Goal: Task Accomplishment & Management: Use online tool/utility

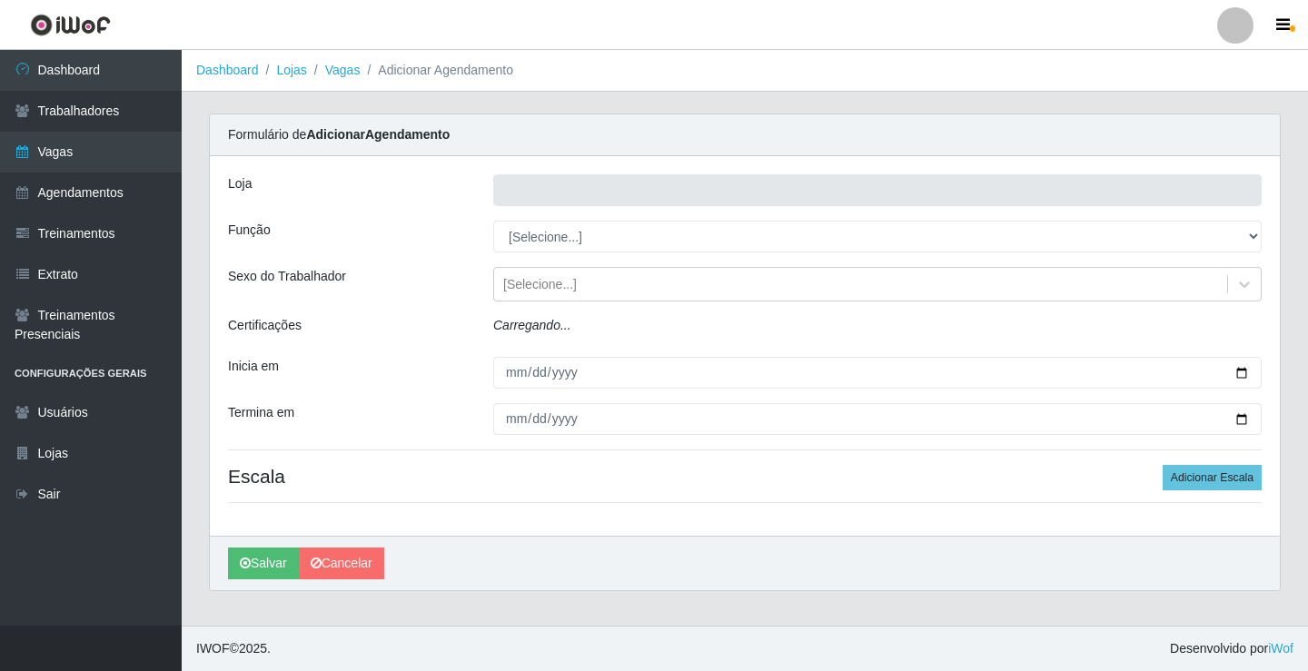
type input "Rede Econômico - Prata"
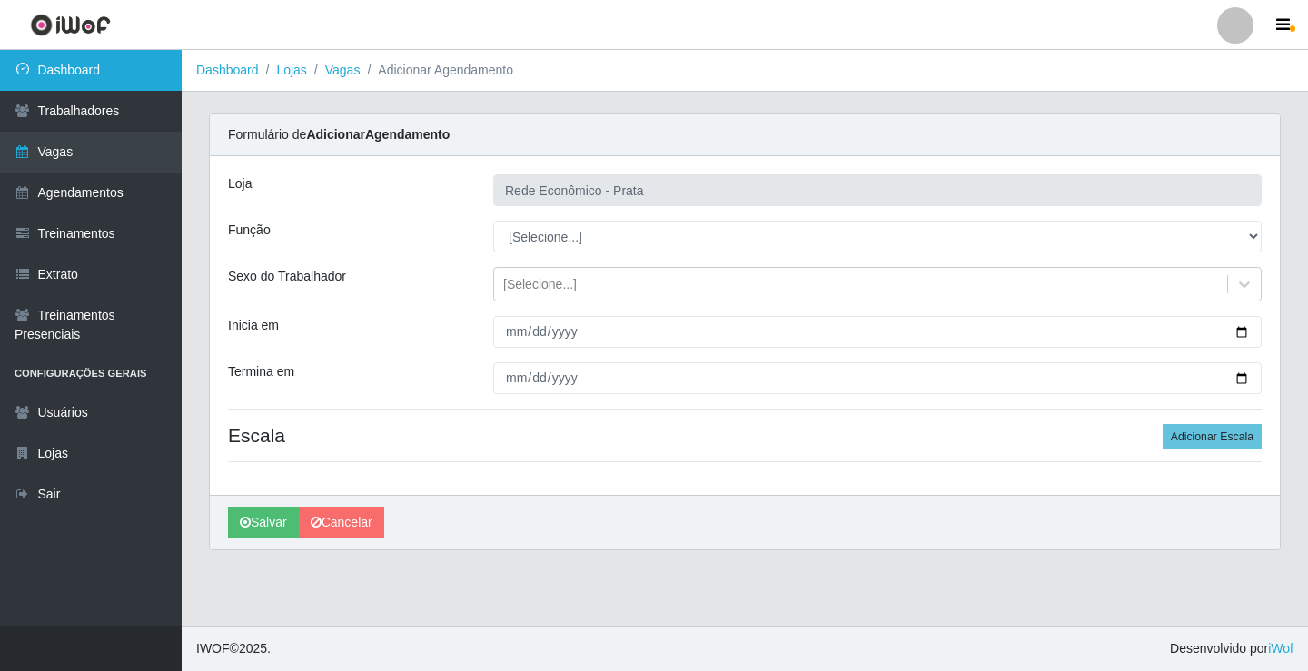
click at [17, 70] on icon at bounding box center [23, 69] width 16 height 13
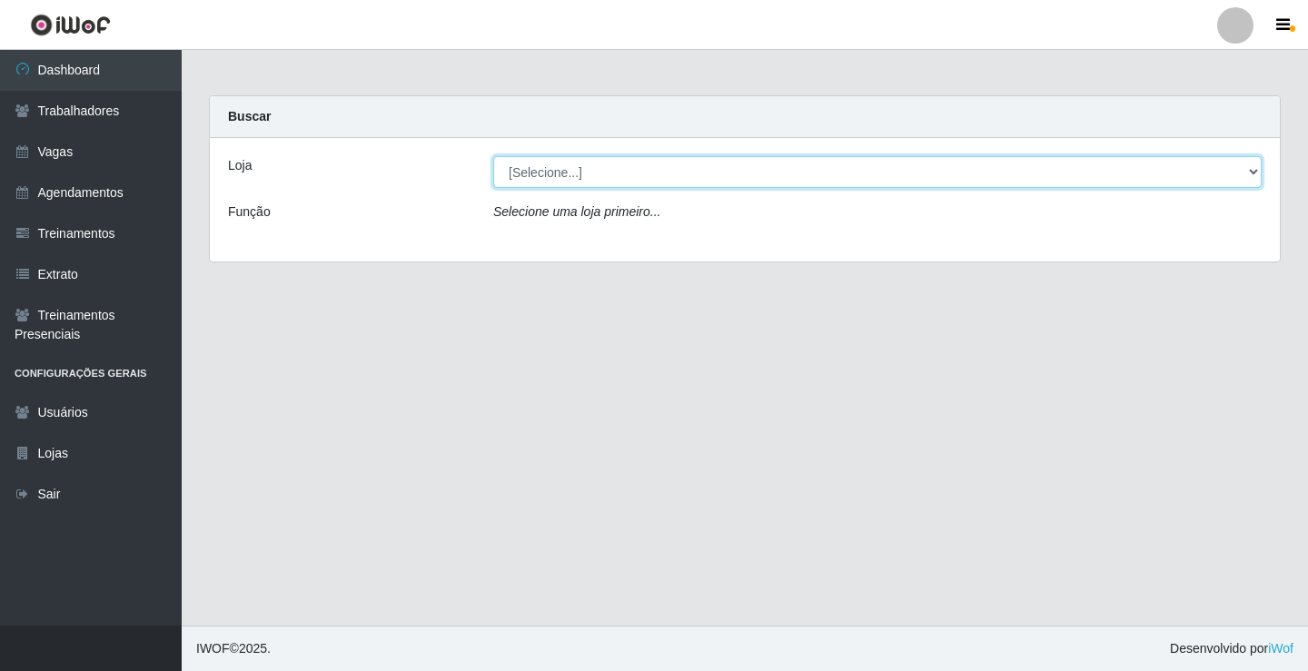
click at [1255, 165] on select "[Selecione...] Rede Econômico - Prata" at bounding box center [877, 172] width 769 height 32
select select "192"
click at [493, 156] on select "[Selecione...] Rede Econômico - Prata" at bounding box center [877, 172] width 769 height 32
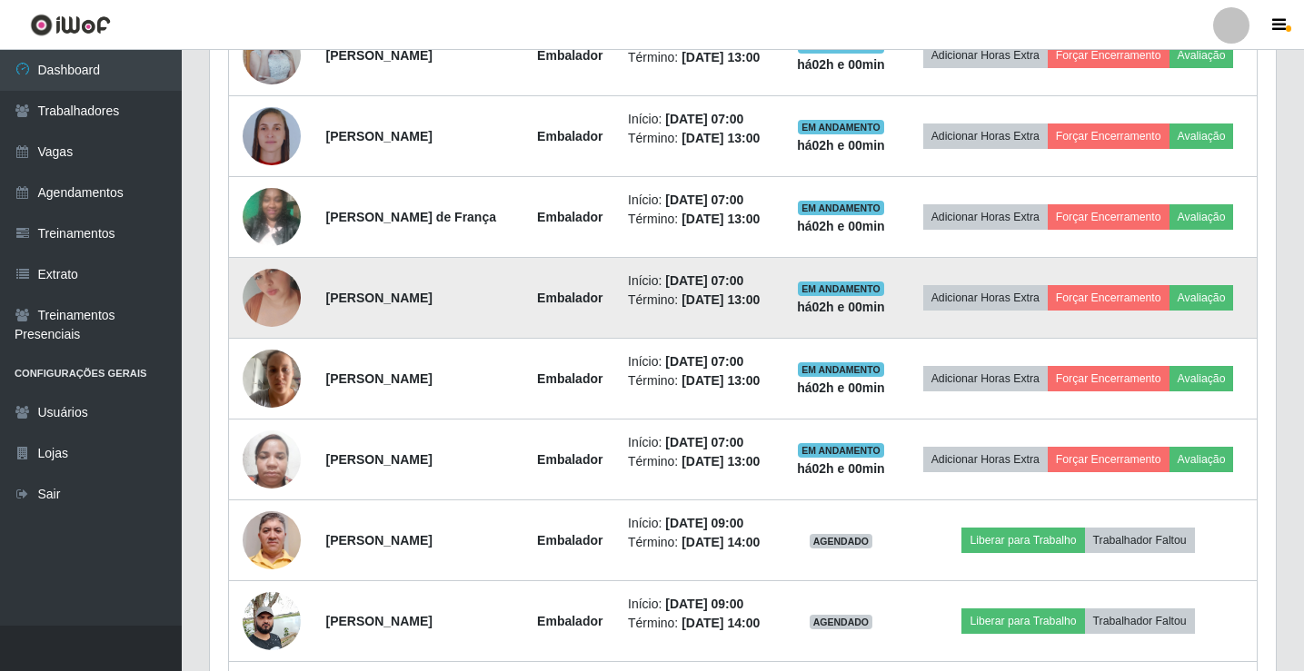
scroll to position [999, 0]
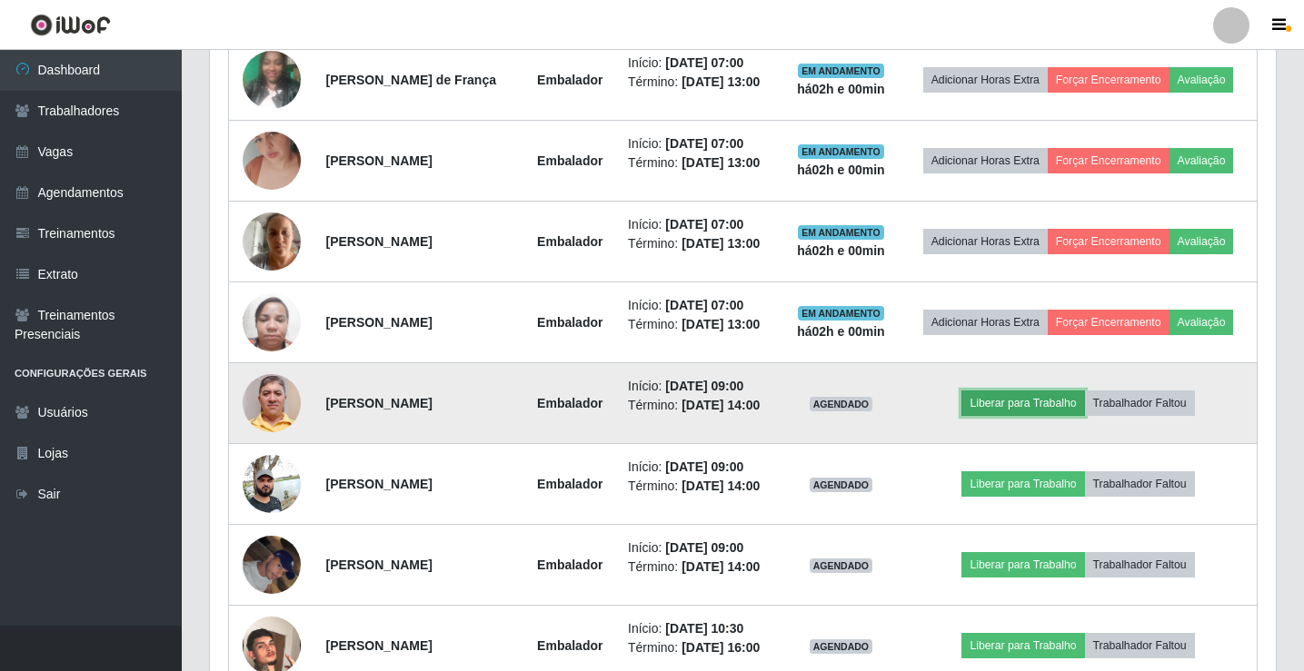
click at [1025, 399] on button "Liberar para Trabalho" at bounding box center [1022, 403] width 123 height 25
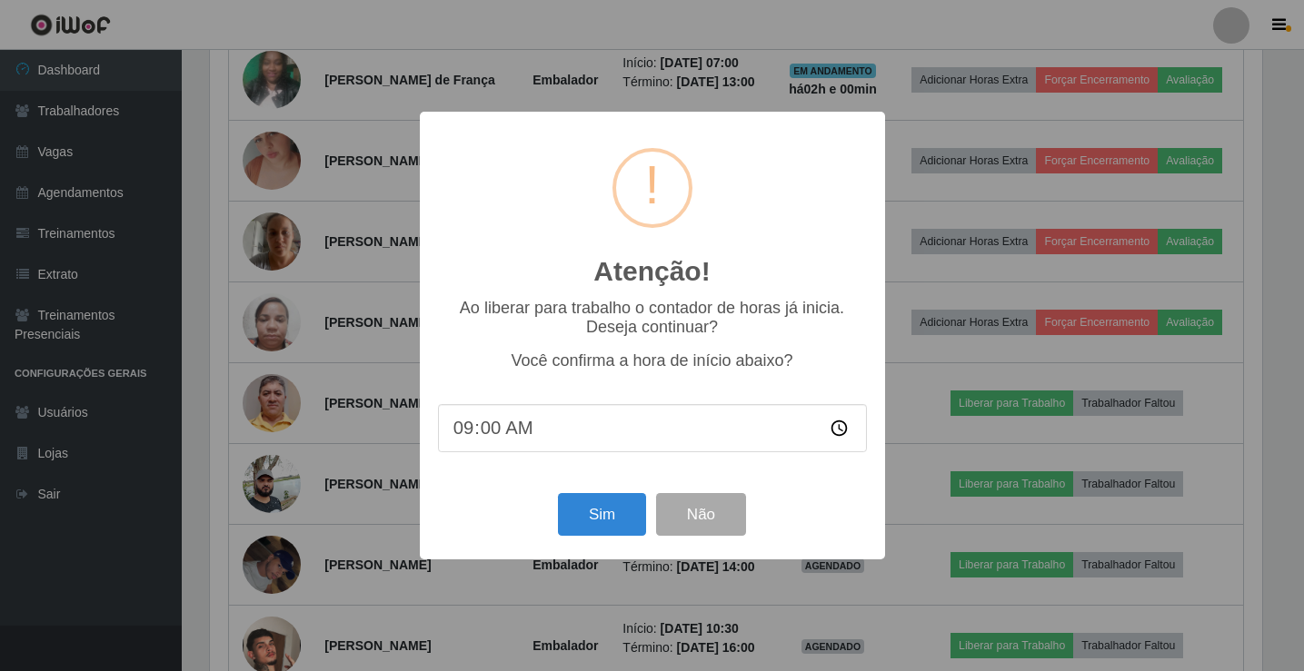
scroll to position [377, 1057]
click at [597, 508] on button "Sim" at bounding box center [604, 514] width 88 height 43
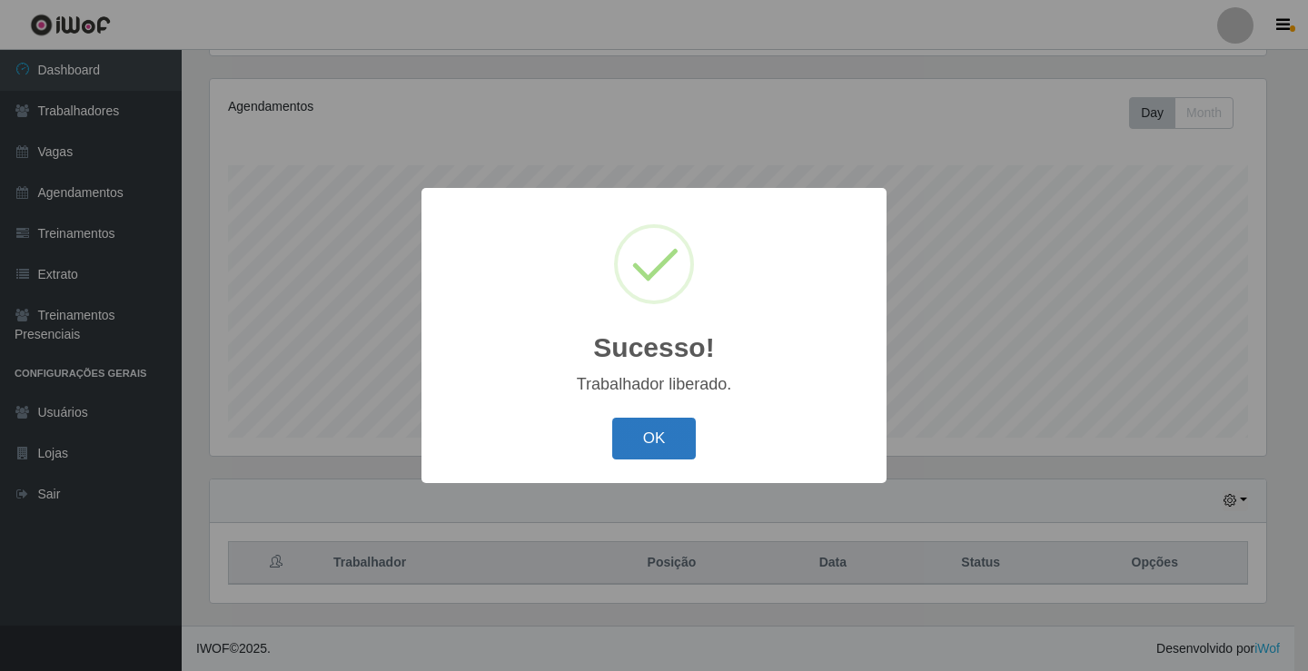
click at [626, 456] on button "OK" at bounding box center [654, 439] width 85 height 43
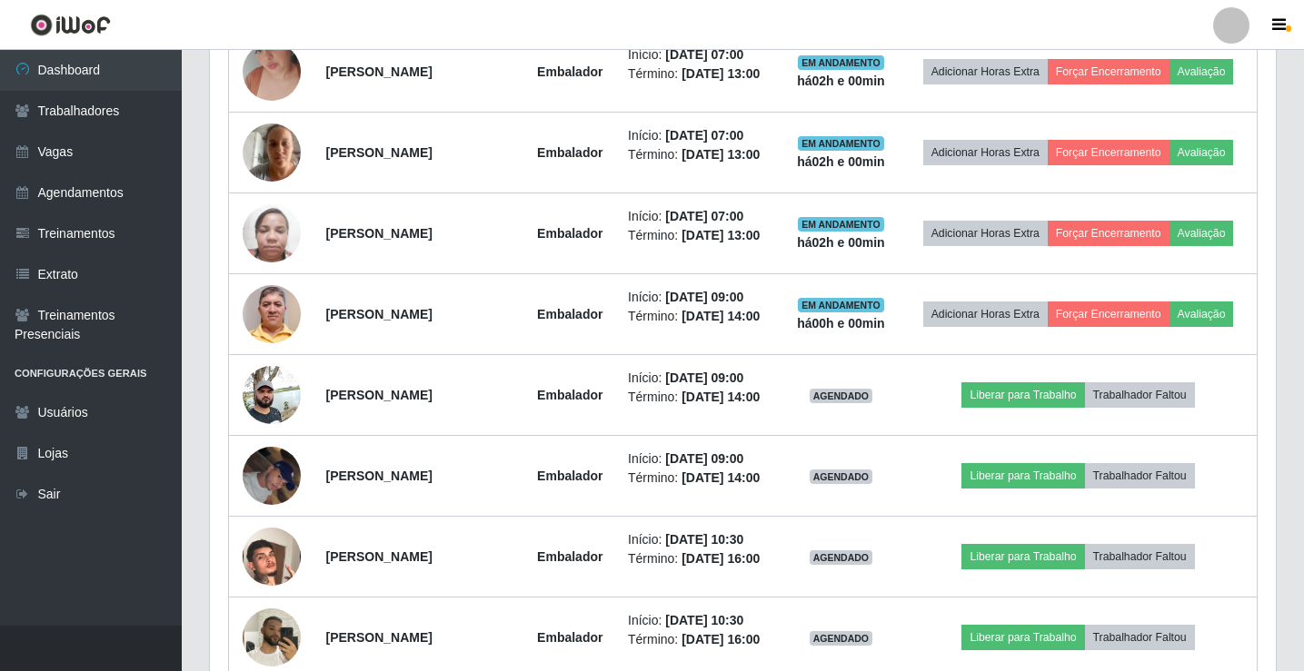
scroll to position [1120, 0]
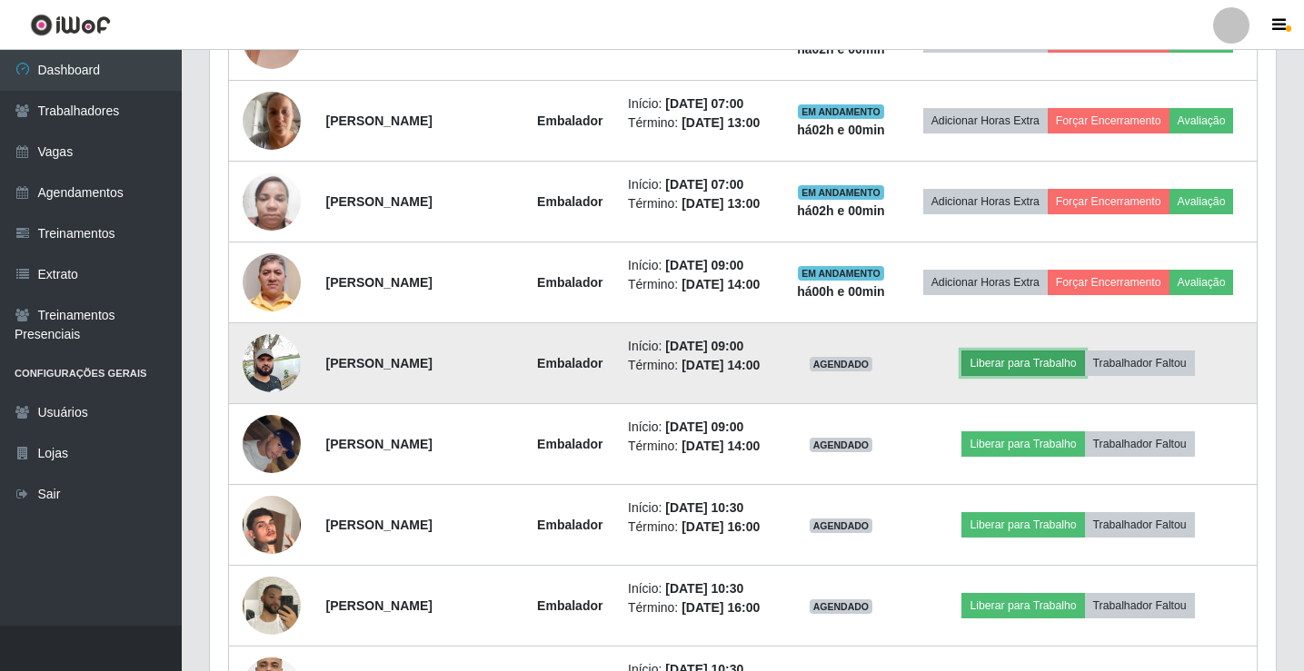
click at [1052, 368] on button "Liberar para Trabalho" at bounding box center [1022, 363] width 123 height 25
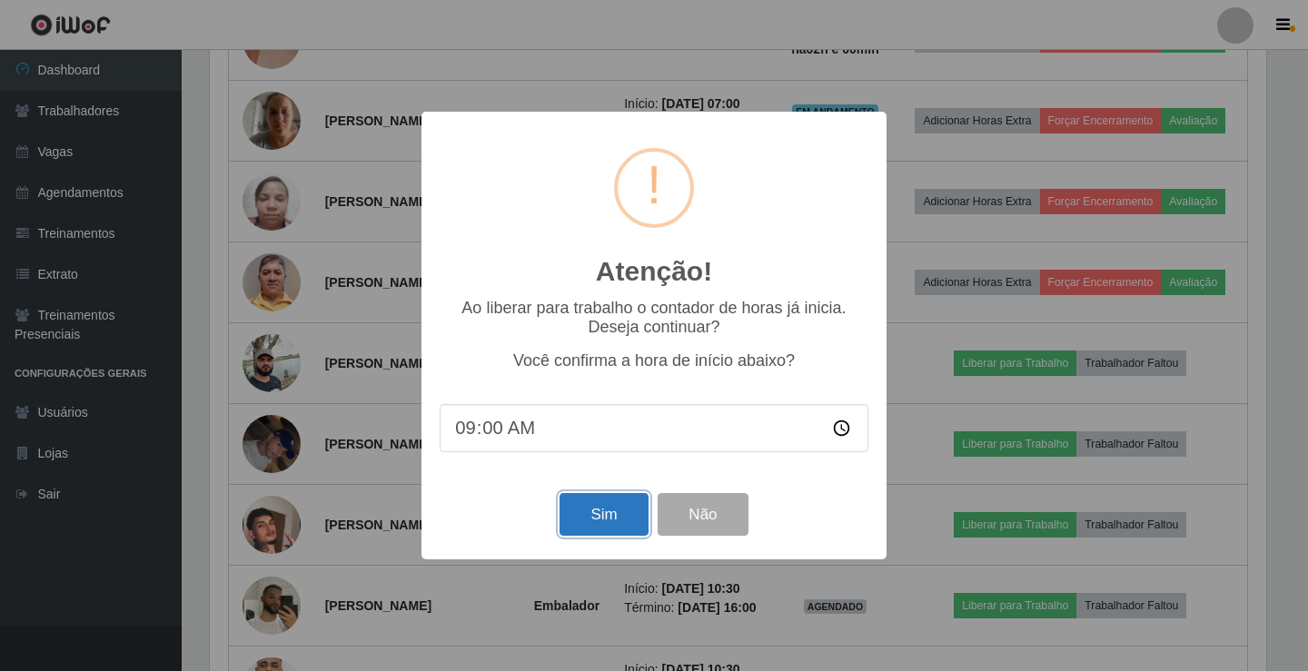
click at [627, 517] on button "Sim" at bounding box center [604, 514] width 88 height 43
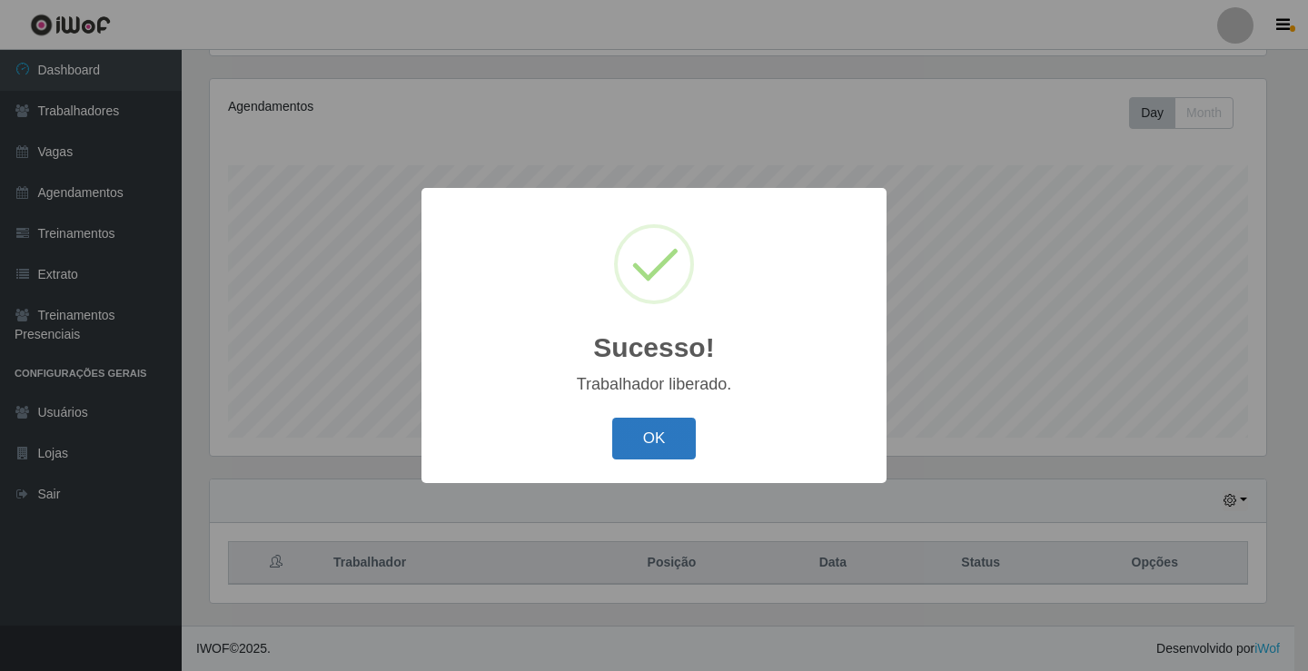
click at [668, 442] on button "OK" at bounding box center [654, 439] width 85 height 43
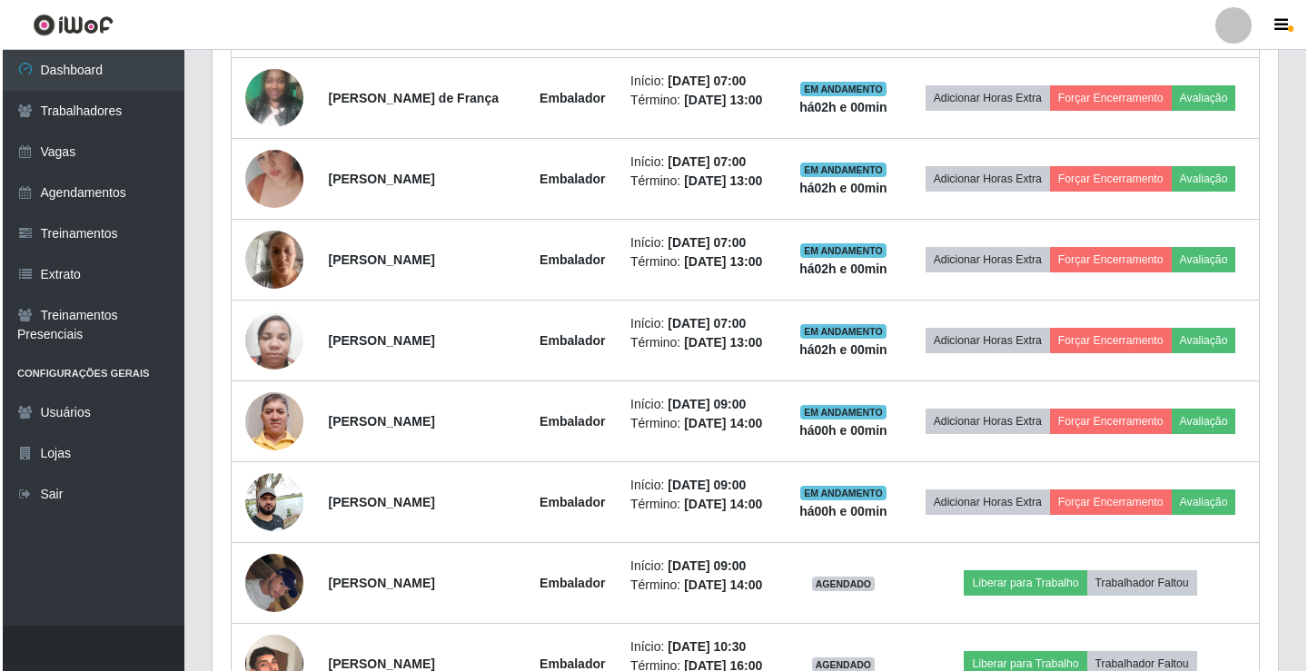
scroll to position [1120, 0]
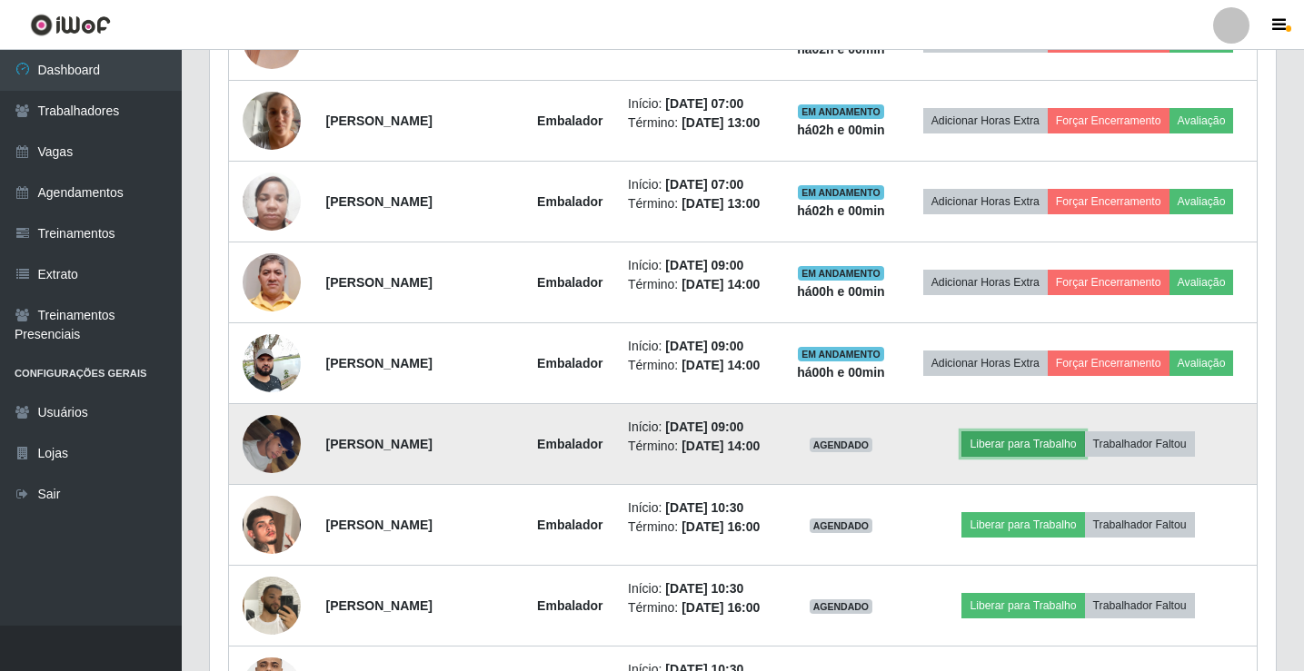
click at [1065, 451] on button "Liberar para Trabalho" at bounding box center [1022, 444] width 123 height 25
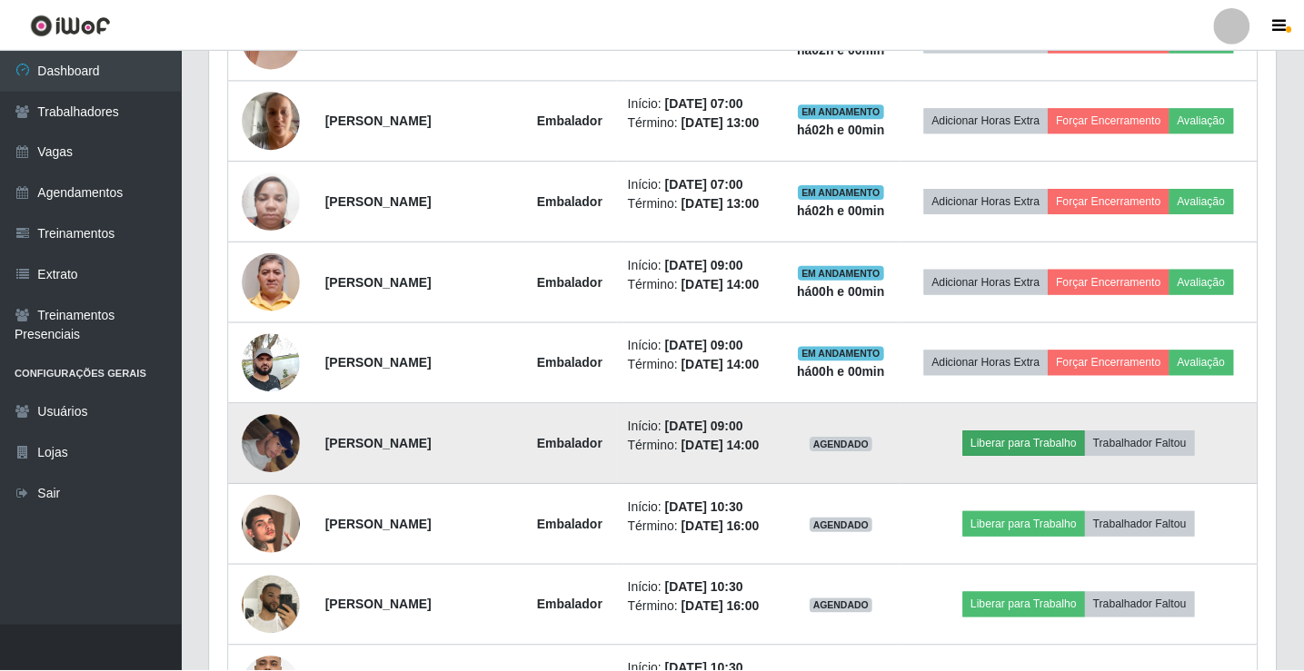
scroll to position [377, 1057]
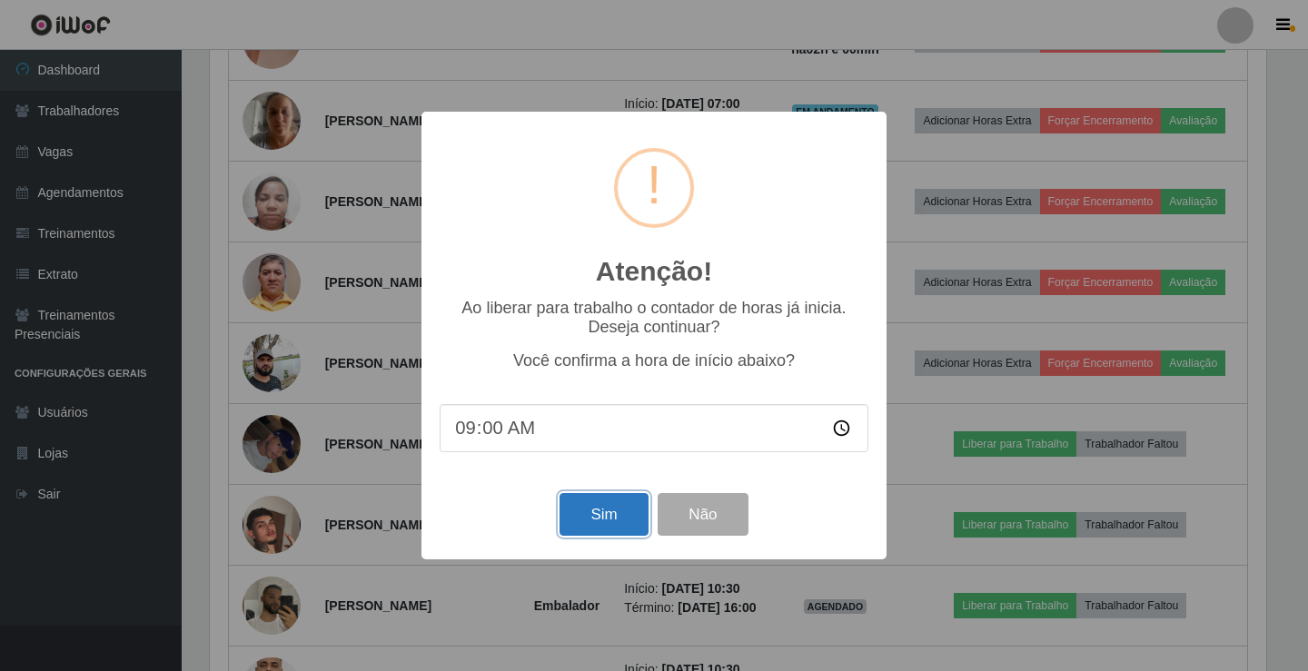
click at [626, 521] on button "Sim" at bounding box center [604, 514] width 88 height 43
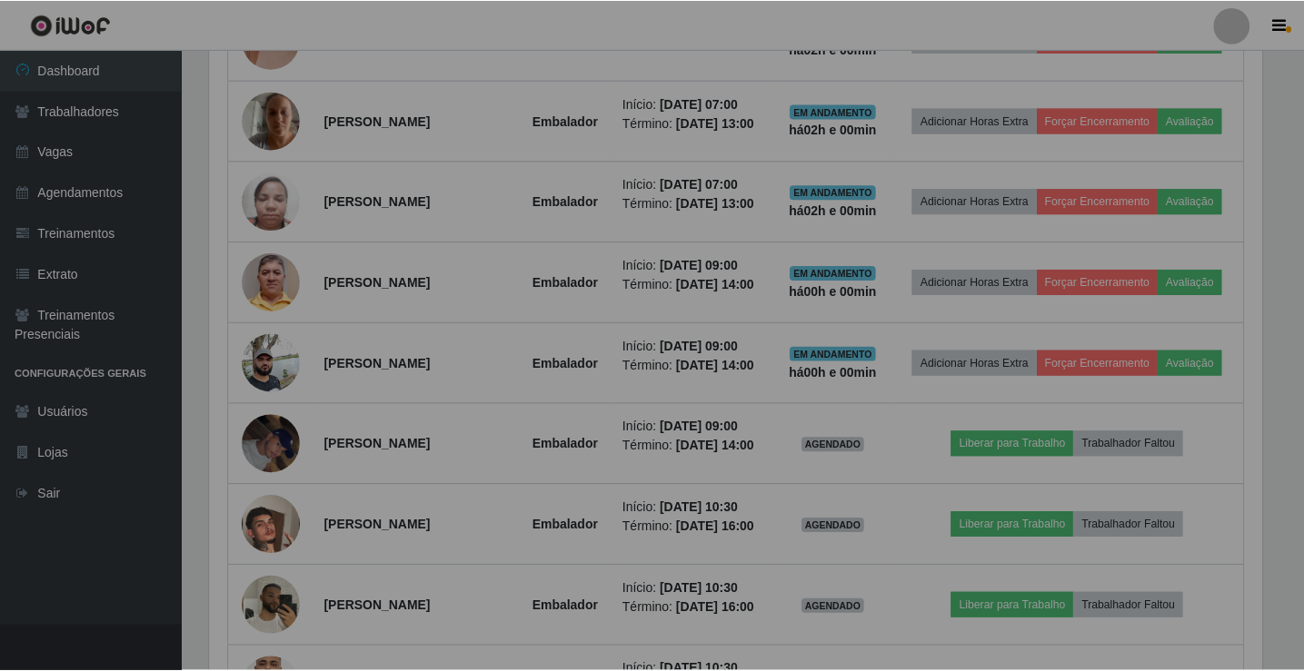
scroll to position [0, 0]
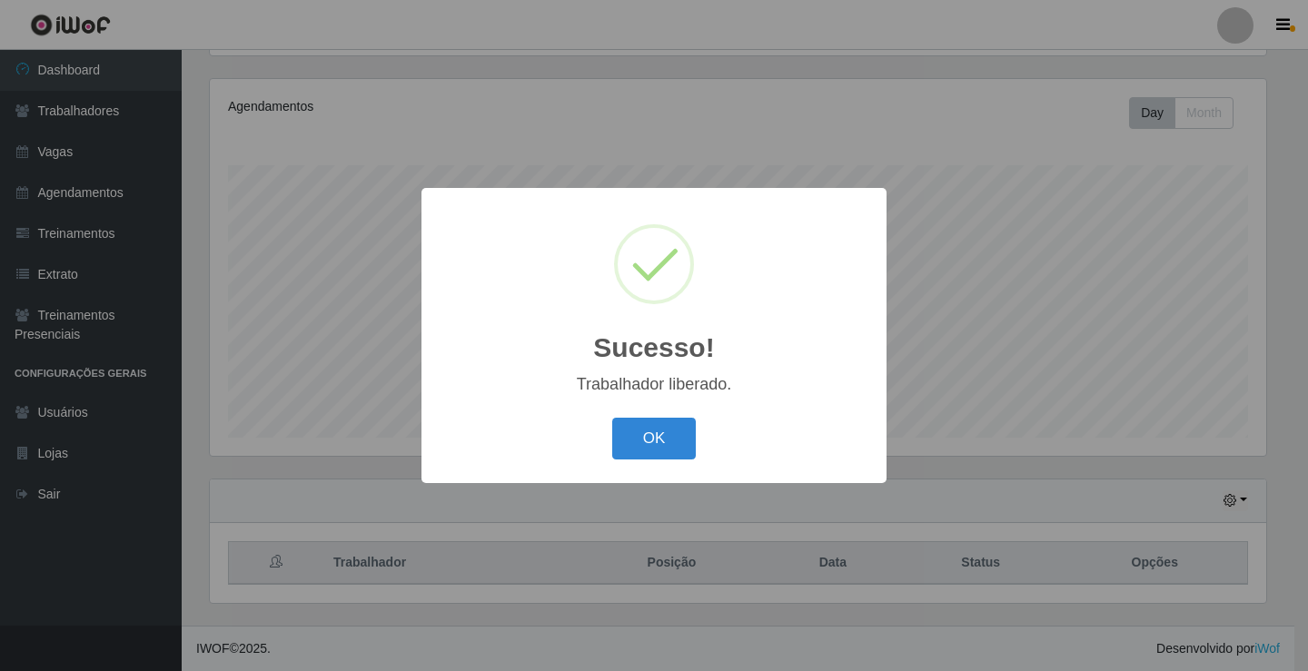
click at [612, 418] on button "OK" at bounding box center [654, 439] width 85 height 43
